Goal: Transaction & Acquisition: Purchase product/service

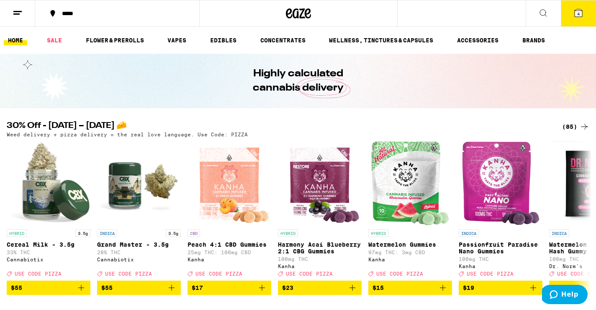
click at [283, 130] on h2 "30% Off - [DATE] – [DATE] 🧀" at bounding box center [278, 126] width 542 height 10
click at [565, 121] on div "(85)" at bounding box center [576, 126] width 27 height 10
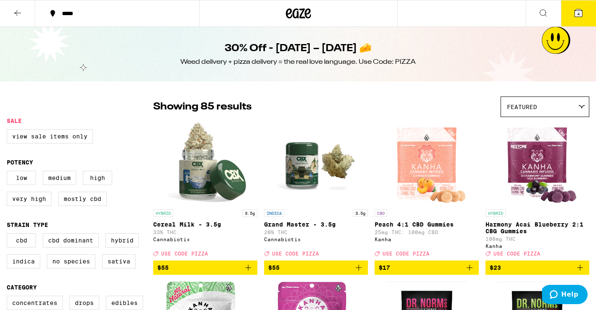
click at [279, 23] on div at bounding box center [298, 13] width 199 height 27
click at [294, 15] on icon at bounding box center [299, 13] width 13 height 10
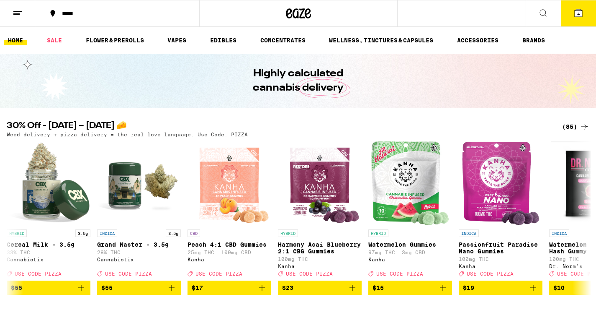
click at [10, 14] on button at bounding box center [17, 13] width 35 height 26
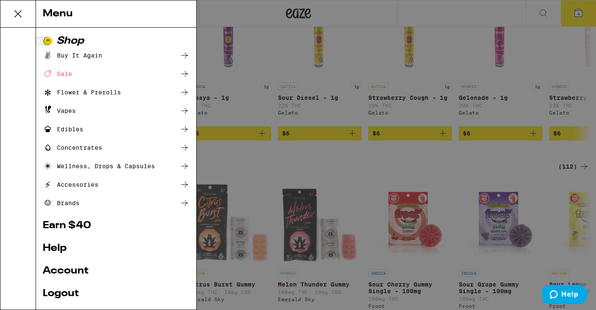
click at [99, 225] on link "Earn $ 40" at bounding box center [116, 225] width 147 height 10
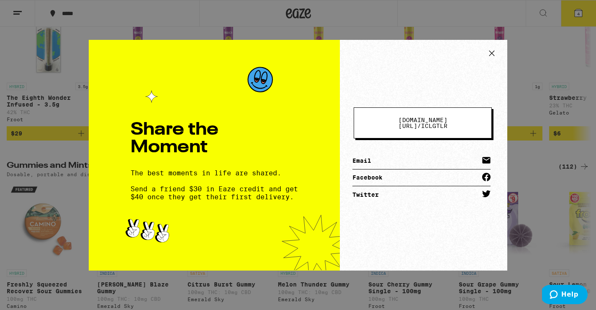
click at [455, 114] on button "[DOMAIN_NAME][URL] / iclgtlr" at bounding box center [423, 122] width 138 height 31
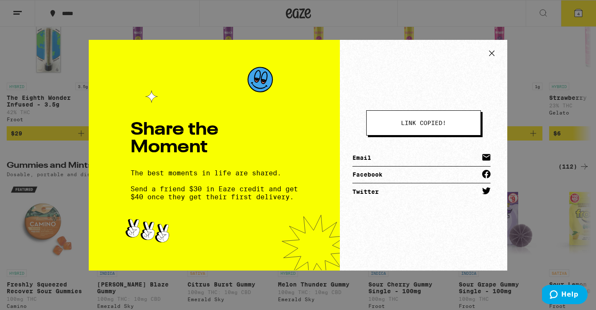
click at [455, 114] on button "link copied!" at bounding box center [423, 122] width 115 height 25
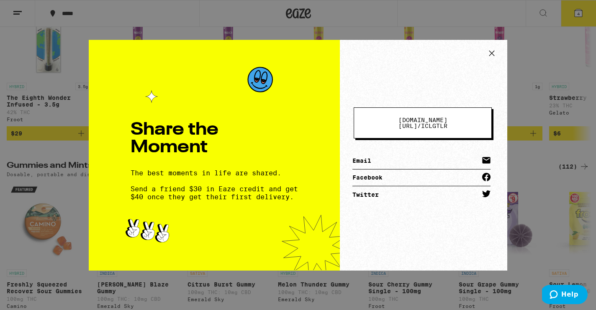
click at [491, 51] on icon at bounding box center [492, 53] width 13 height 13
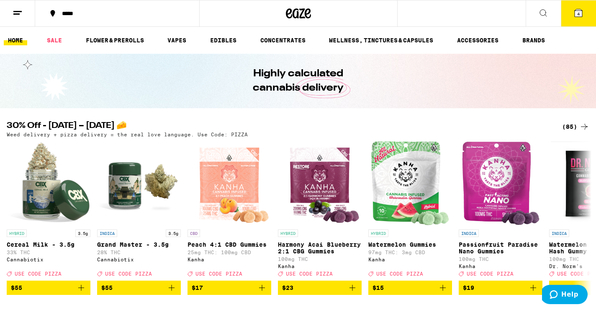
click at [573, 126] on div "(85)" at bounding box center [576, 126] width 27 height 10
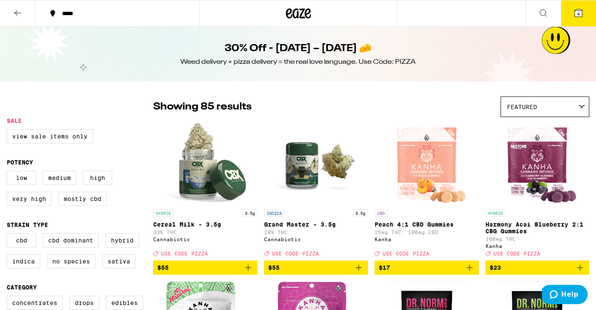
click at [21, 10] on icon at bounding box center [18, 13] width 10 height 10
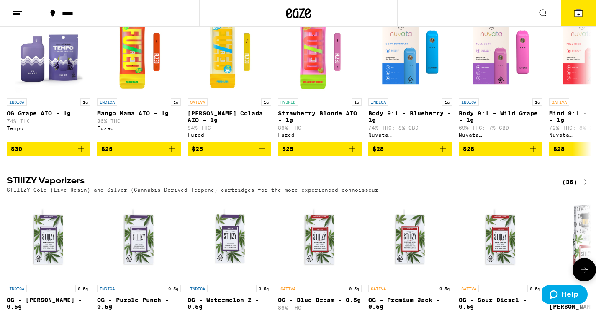
scroll to position [1066, 0]
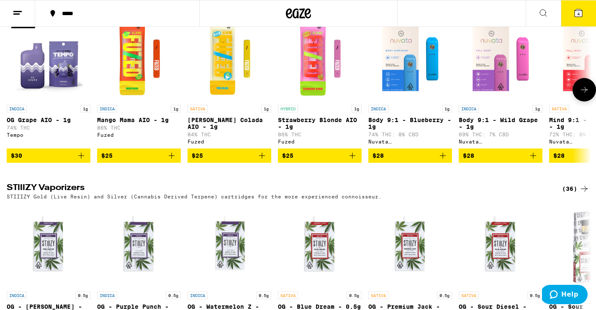
click at [588, 95] on icon at bounding box center [585, 90] width 10 height 10
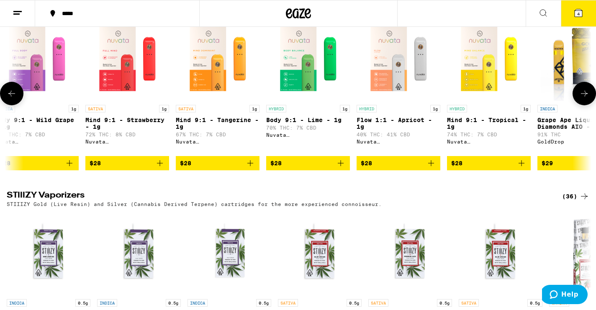
scroll to position [0, 492]
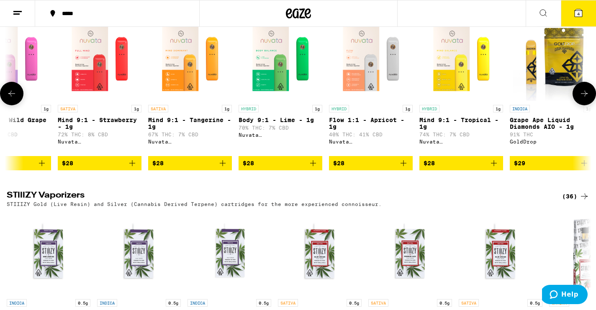
click at [588, 105] on button at bounding box center [584, 93] width 23 height 23
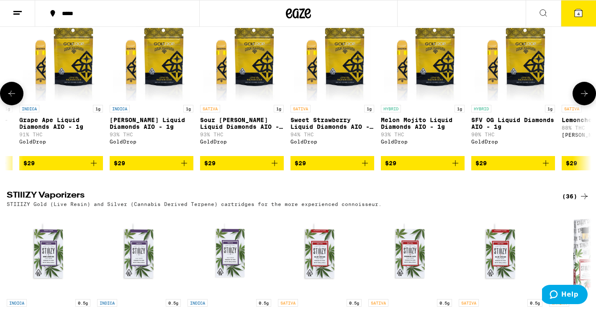
scroll to position [0, 983]
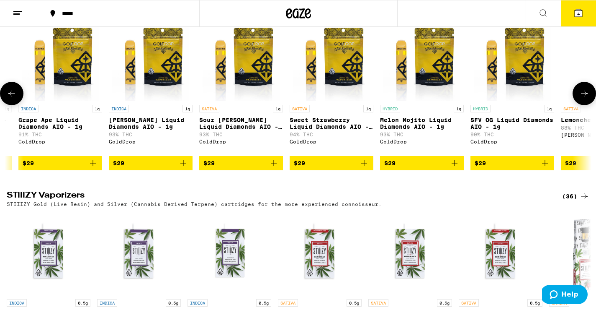
click at [580, 98] on icon at bounding box center [585, 93] width 10 height 10
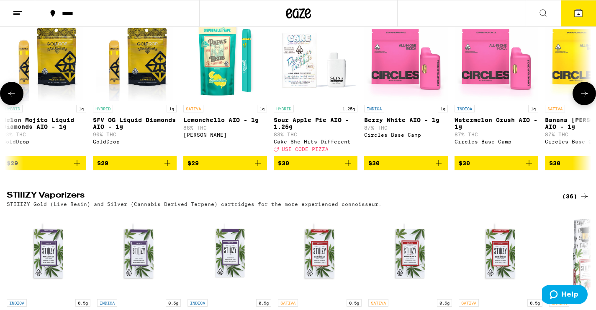
scroll to position [0, 1475]
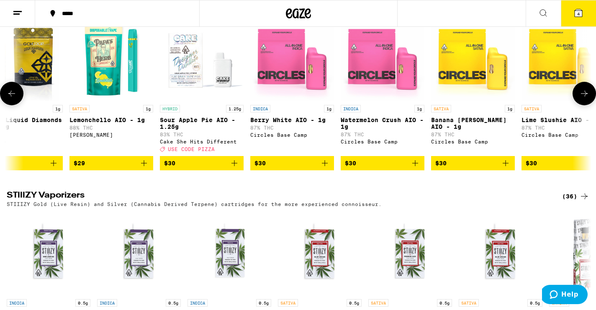
click at [580, 98] on icon at bounding box center [585, 93] width 10 height 10
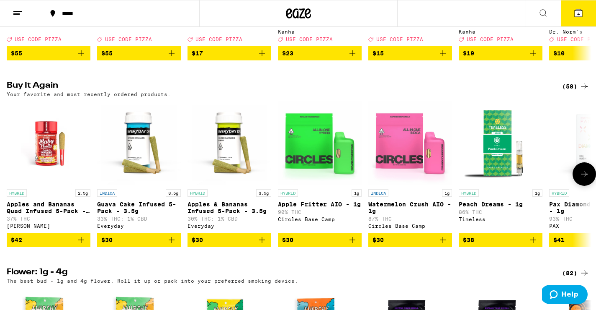
scroll to position [0, 0]
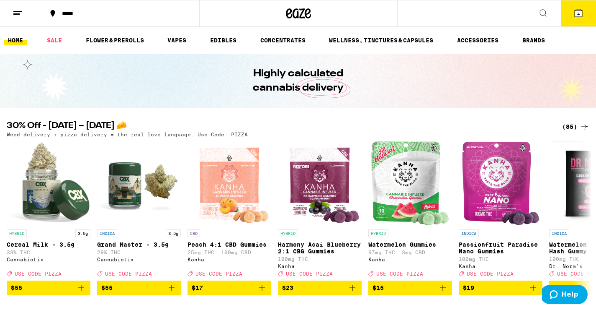
click at [574, 126] on div "(85)" at bounding box center [576, 126] width 27 height 10
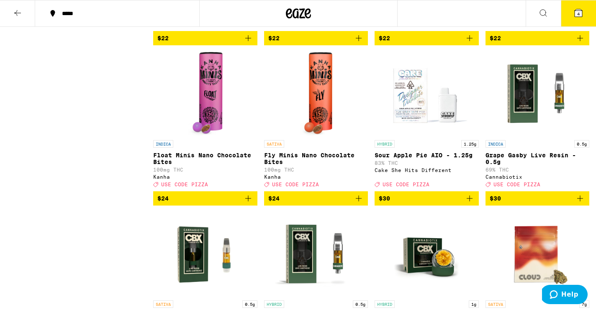
scroll to position [1980, 0]
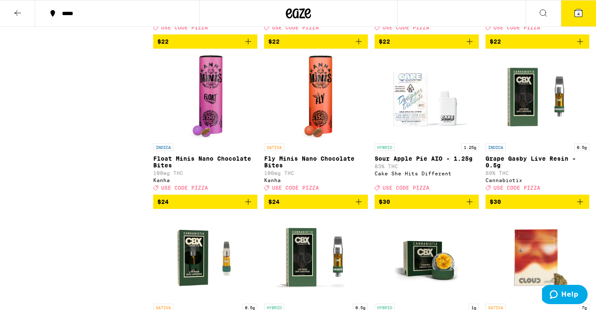
click at [474, 206] on icon "Add to bag" at bounding box center [470, 201] width 10 height 10
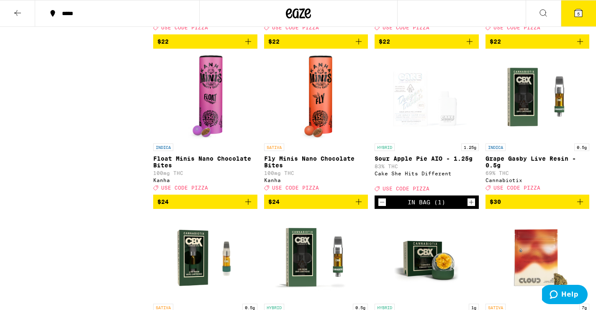
click at [470, 204] on icon "Increment" at bounding box center [471, 202] width 5 height 5
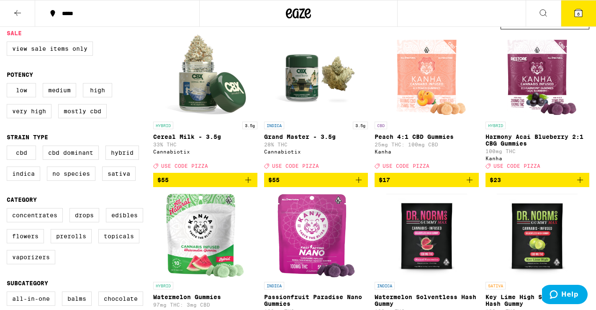
scroll to position [0, 0]
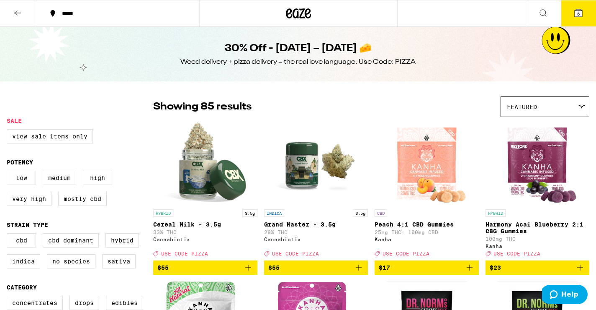
click at [21, 6] on button at bounding box center [17, 13] width 35 height 26
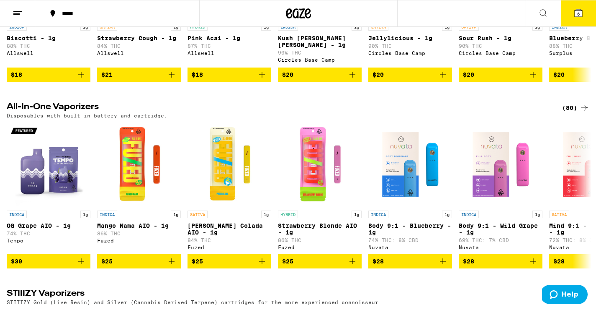
scroll to position [1074, 0]
